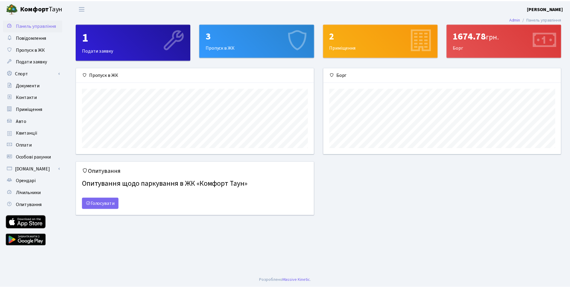
scroll to position [87, 240]
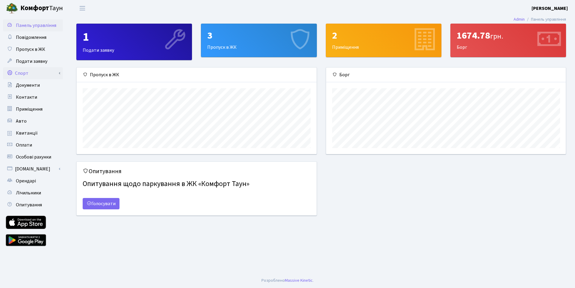
click at [28, 72] on link "Спорт" at bounding box center [33, 73] width 60 height 12
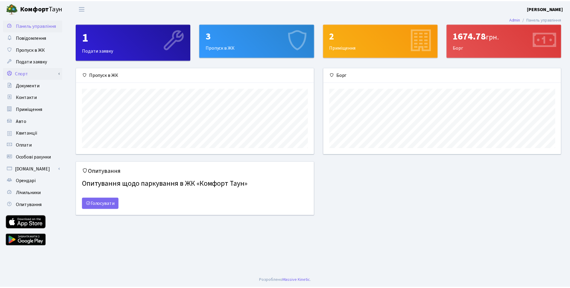
scroll to position [299347, 299196]
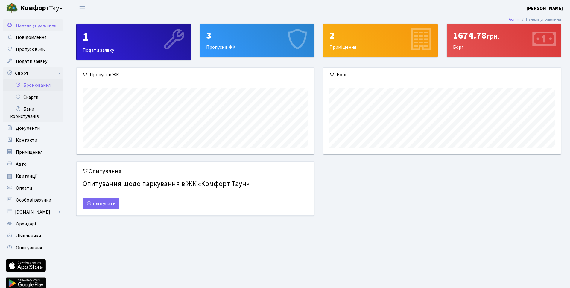
click at [32, 88] on link "Бронювання" at bounding box center [33, 85] width 60 height 12
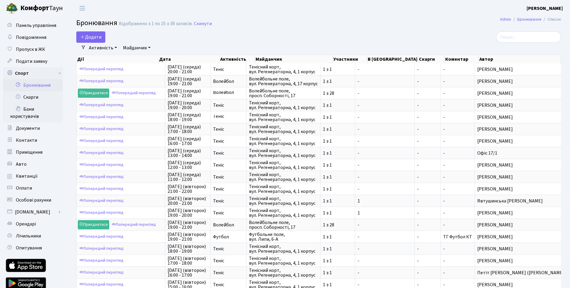
click at [239, 46] on div "Активність - Баскетбол Волейбол Йога Катання на роликах Настільний теніс Теніс …" at bounding box center [321, 48] width 471 height 10
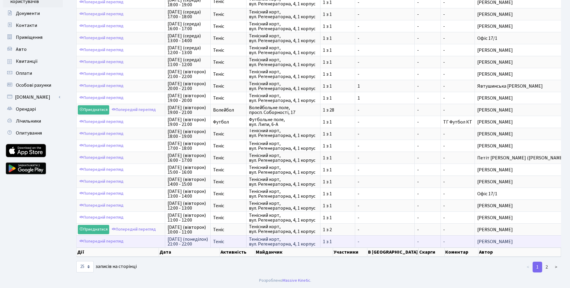
scroll to position [1, 0]
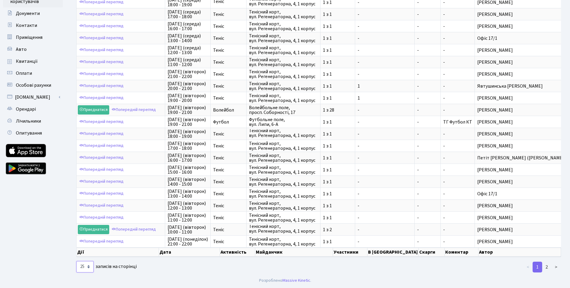
click at [87, 269] on select "10 25 50 100 250 500 1,000" at bounding box center [84, 266] width 17 height 11
select select "50"
click at [76, 261] on select "10 25 50 100 250 500 1,000" at bounding box center [84, 266] width 17 height 11
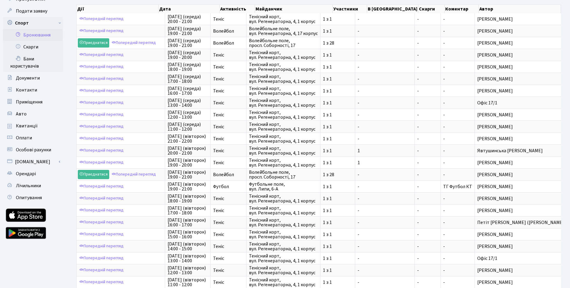
scroll to position [31, 0]
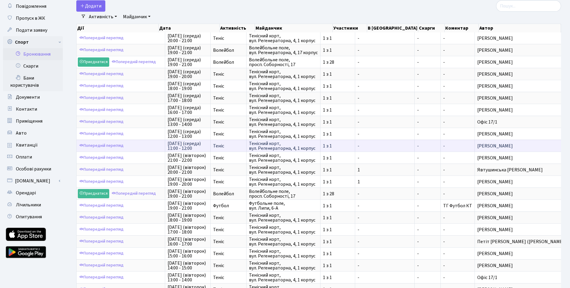
click at [303, 149] on span "Тенісний корт, вул. Регенераторна, 4, 1 корпус" at bounding box center [283, 146] width 69 height 10
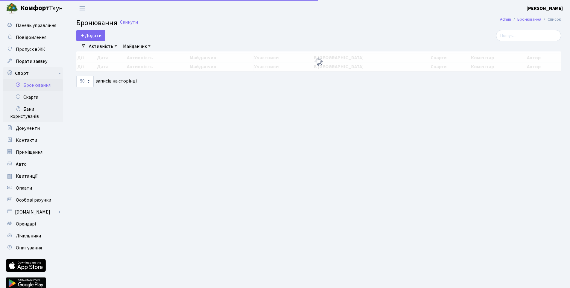
select select "50"
click at [96, 35] on button "Додати" at bounding box center [90, 35] width 29 height 11
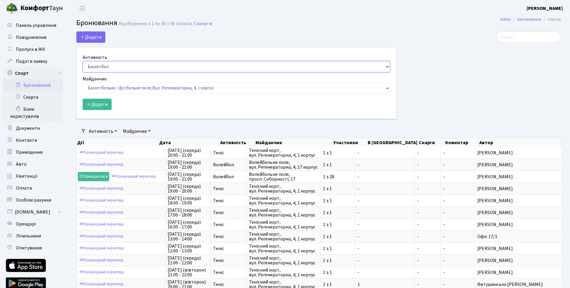
click at [106, 66] on select "Баскетбол Волейбол Йога Катання на роликах Настільний теніс Теніс Футбол Фітнес" at bounding box center [237, 66] width 308 height 11
select select "4"
click at [83, 61] on select "Баскетбол Волейбол Йога Катання на роликах Настільний теніс Теніс Футбол Фітнес" at bounding box center [237, 66] width 308 height 11
click at [113, 87] on select "Баскетбольне / футбольне поле, Вул. Регенераторна, 4, 1 корпус Баскетбольне пол…" at bounding box center [237, 88] width 308 height 11
click at [124, 86] on select "Баскетбольне / футбольне поле, Вул. Регенераторна, 4, 1 корпус Баскетбольне пол…" at bounding box center [237, 88] width 308 height 11
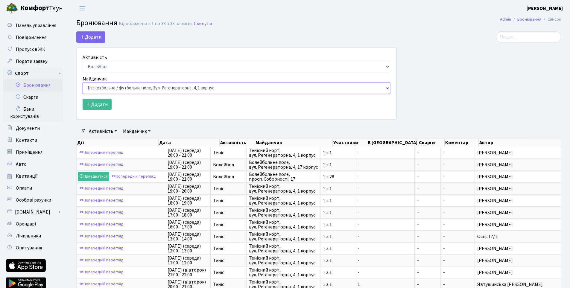
click at [124, 88] on select "Баскетбольне / футбольне поле, Вул. Регенераторна, 4, 1 корпус Баскетбольне пол…" at bounding box center [237, 88] width 308 height 11
select select "4"
click at [83, 83] on select "Баскетбольне / футбольне поле, Вул. Регенераторна, 4, 1 корпус Баскетбольне пол…" at bounding box center [237, 88] width 308 height 11
click at [101, 104] on button "Додати" at bounding box center [97, 104] width 29 height 11
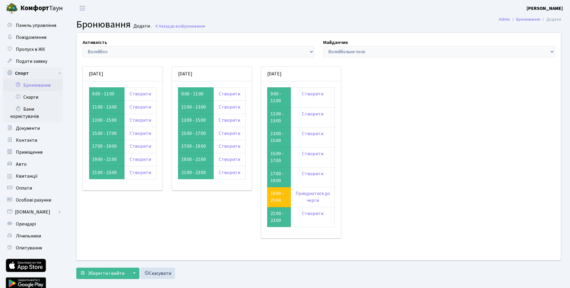
click at [40, 82] on link "Бронювання" at bounding box center [33, 85] width 60 height 12
click at [138, 146] on link "Створити" at bounding box center [141, 146] width 22 height 7
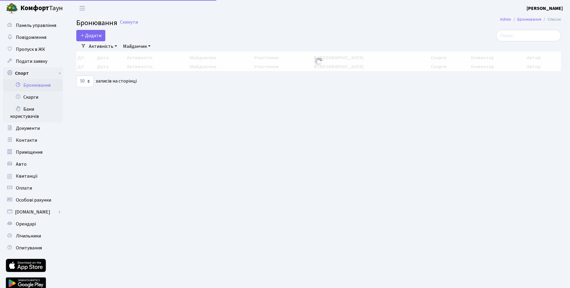
select select "50"
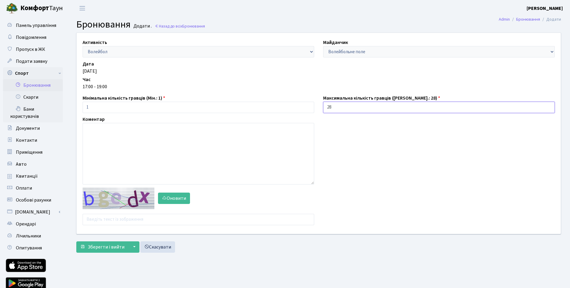
click at [363, 107] on input "28" at bounding box center [439, 107] width 232 height 11
drag, startPoint x: 296, startPoint y: 106, endPoint x: 287, endPoint y: 106, distance: 8.4
click at [287, 106] on div "Активність - Баскетбол Волейбол Йога Катання на роликах Настільний теніс Теніс …" at bounding box center [318, 133] width 493 height 201
type input "2"
type input "1"
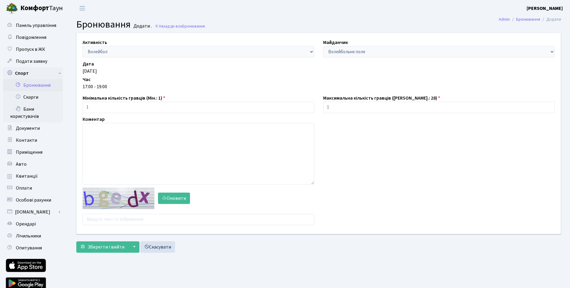
click at [178, 81] on div "Дата понеділок 11.08 Час 17:00 - 19:00" at bounding box center [318, 75] width 481 height 31
click at [167, 217] on input "text" at bounding box center [199, 219] width 232 height 11
click at [168, 197] on button "Оновити" at bounding box center [174, 198] width 32 height 11
click at [154, 219] on input "text" at bounding box center [199, 219] width 232 height 11
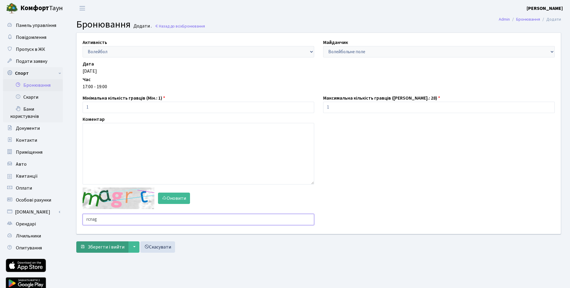
type input "rcnag"
click at [111, 248] on span "Зберегти і вийти" at bounding box center [106, 247] width 37 height 7
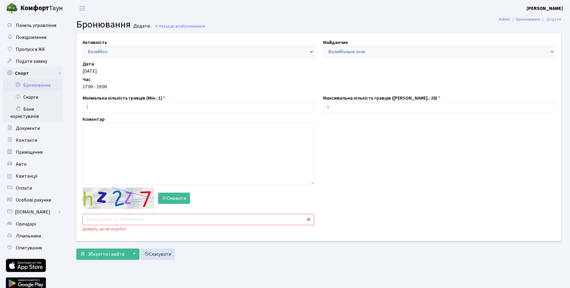
click at [134, 220] on input "text" at bounding box center [199, 219] width 232 height 11
type input "bqea6"
click at [108, 255] on span "Зберегти і вийти" at bounding box center [106, 254] width 37 height 7
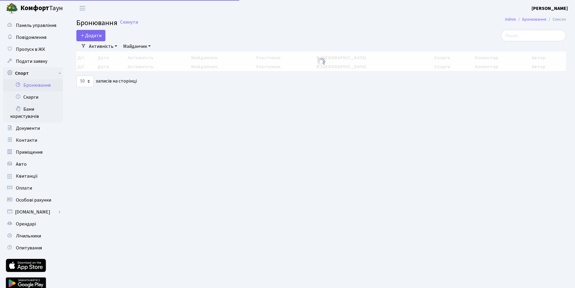
select select "50"
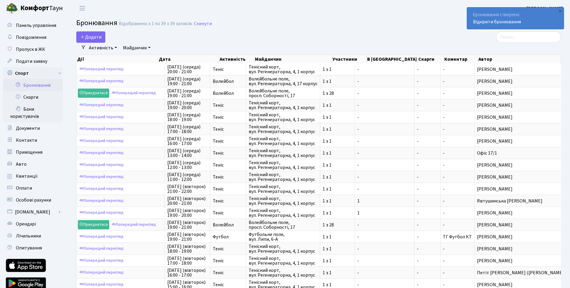
click at [99, 43] on link "Активність" at bounding box center [103, 48] width 33 height 10
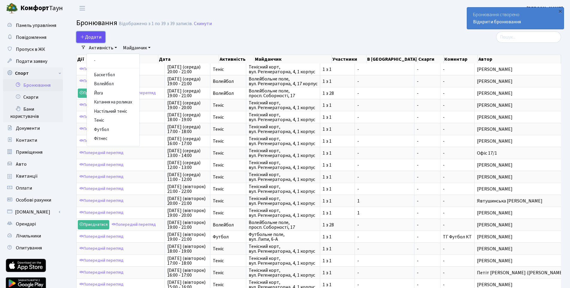
click at [97, 38] on button "Додати" at bounding box center [90, 36] width 29 height 11
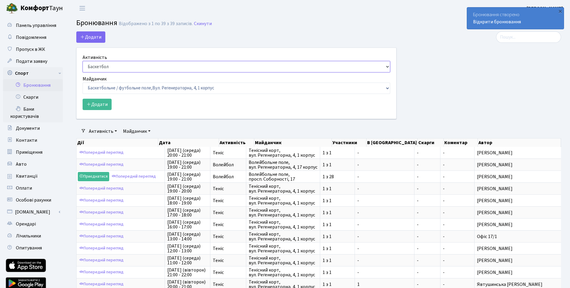
click at [115, 67] on select "Баскетбол Волейбол Йога Катання на роликах Настільний теніс Теніс Футбол Фітнес" at bounding box center [237, 66] width 308 height 11
select select "4"
click at [83, 61] on select "Баскетбол Волейбол Йога Катання на роликах Настільний теніс Теніс Футбол Фітнес" at bounding box center [237, 66] width 308 height 11
click at [118, 87] on select "Баскетбольне / футбольне поле, Вул. Регенераторна, 4, 1 корпус Баскетбольне пол…" at bounding box center [237, 88] width 308 height 11
select select "4"
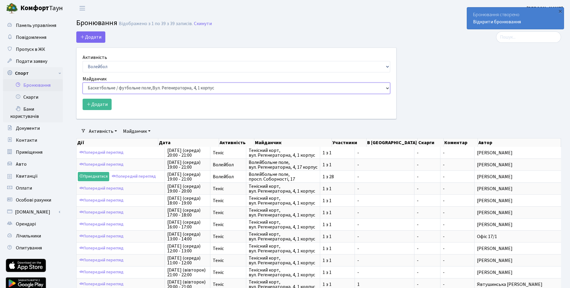
click at [83, 83] on select "Баскетбольне / футбольне поле, Вул. Регенераторна, 4, 1 корпус Баскетбольне пол…" at bounding box center [237, 88] width 308 height 11
click at [159, 108] on div "Додати" at bounding box center [237, 104] width 308 height 11
click at [105, 103] on button "Додати" at bounding box center [97, 104] width 29 height 11
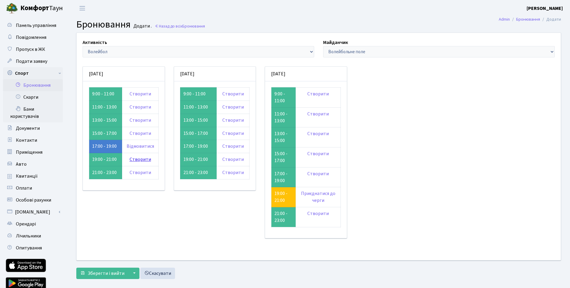
click at [138, 160] on link "Створити" at bounding box center [141, 159] width 22 height 7
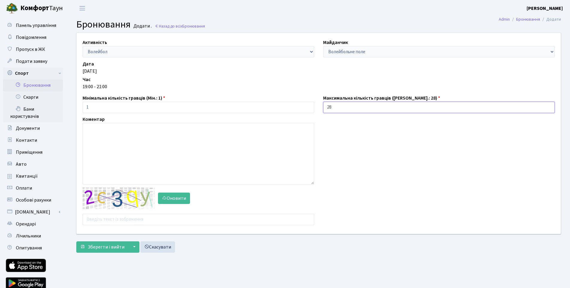
click at [341, 107] on input "28" at bounding box center [439, 107] width 232 height 11
drag, startPoint x: 338, startPoint y: 107, endPoint x: 307, endPoint y: 110, distance: 31.6
click at [307, 110] on div "Активність - Баскетбол Волейбол Йога Катання на роликах Настільний теніс Теніс …" at bounding box center [318, 133] width 493 height 201
type input "1"
click at [118, 215] on input "text" at bounding box center [199, 219] width 232 height 11
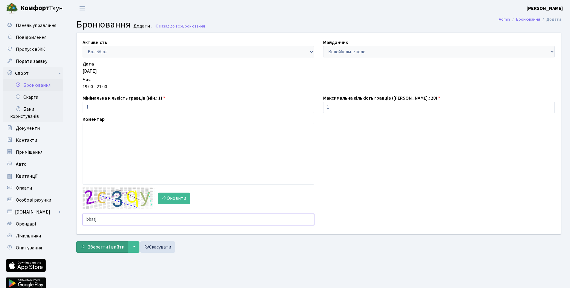
type input "bbaaj"
click at [104, 246] on span "Зберегти і вийти" at bounding box center [106, 247] width 37 height 7
click at [114, 219] on input "text" at bounding box center [199, 219] width 232 height 11
type input "u7ax6"
click at [109, 241] on form "Активність - Баскетбол Волейбол Йога Катання на роликах Настільний теніс Теніс …" at bounding box center [318, 143] width 485 height 220
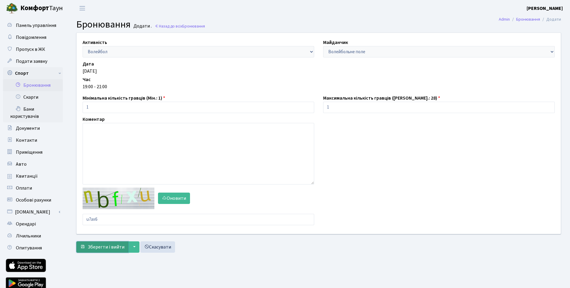
click at [112, 247] on span "Зберегти і вийти" at bounding box center [106, 247] width 37 height 7
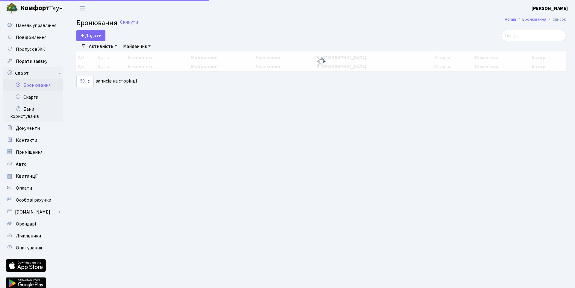
select select "50"
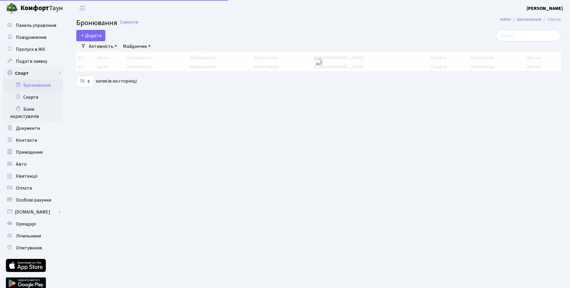
select select "50"
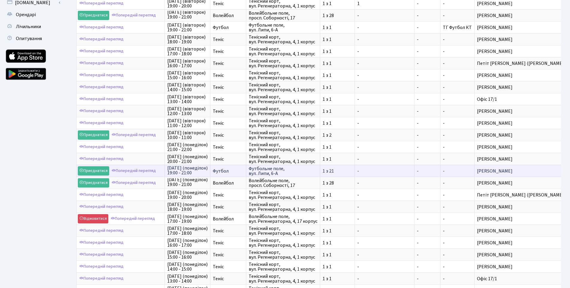
scroll to position [1, 0]
